Goal: Check status: Check status

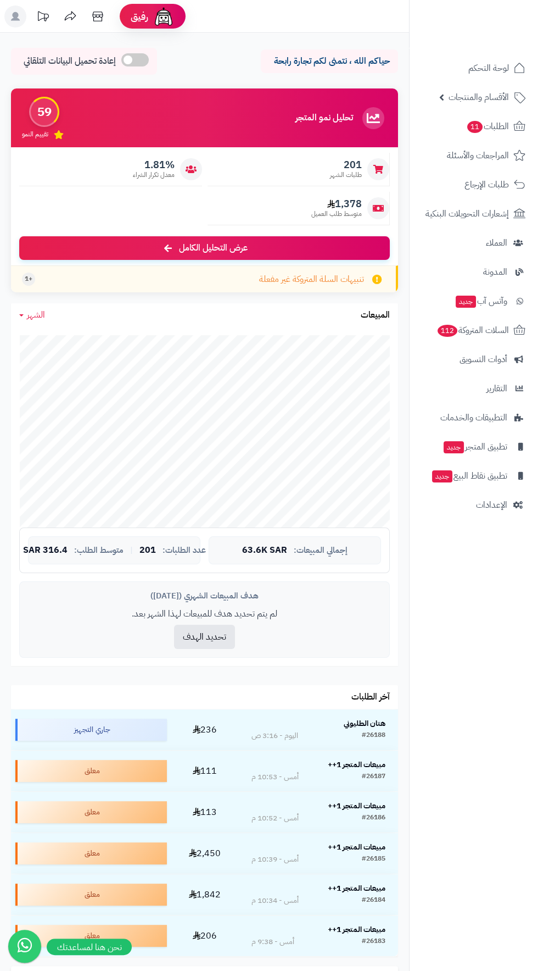
scroll to position [6, 0]
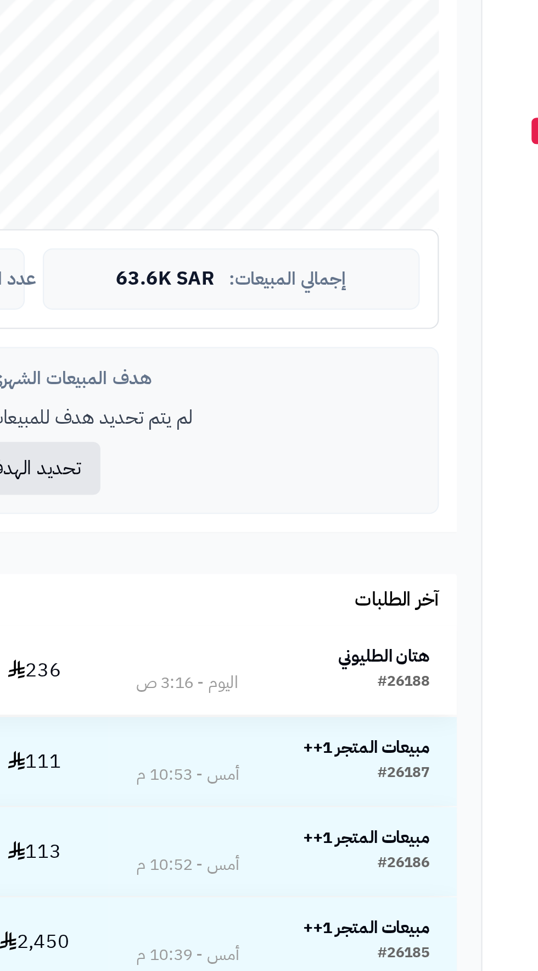
click at [377, 715] on strong "هتان الطليوني" at bounding box center [365, 717] width 42 height 12
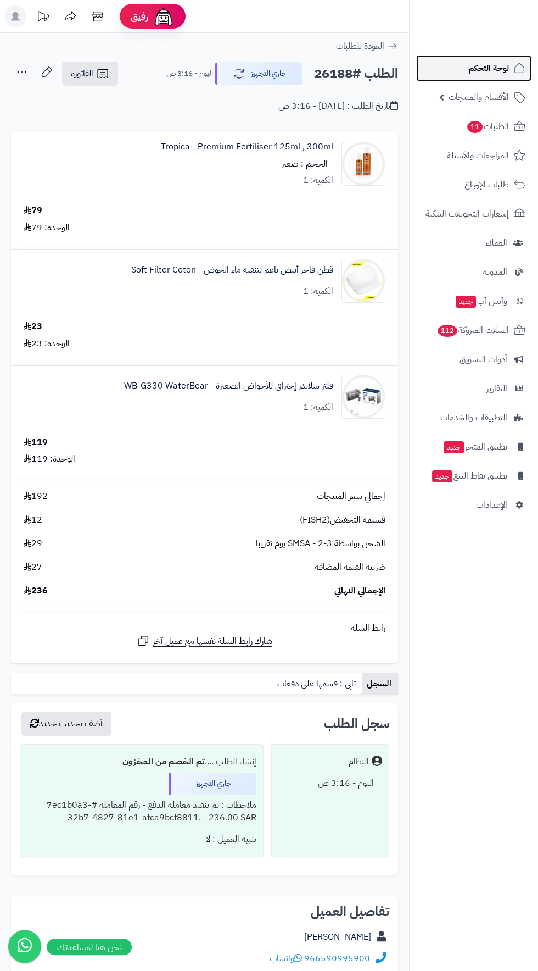
click at [502, 62] on span "لوحة التحكم" at bounding box center [489, 67] width 40 height 15
